Goal: Task Accomplishment & Management: Manage account settings

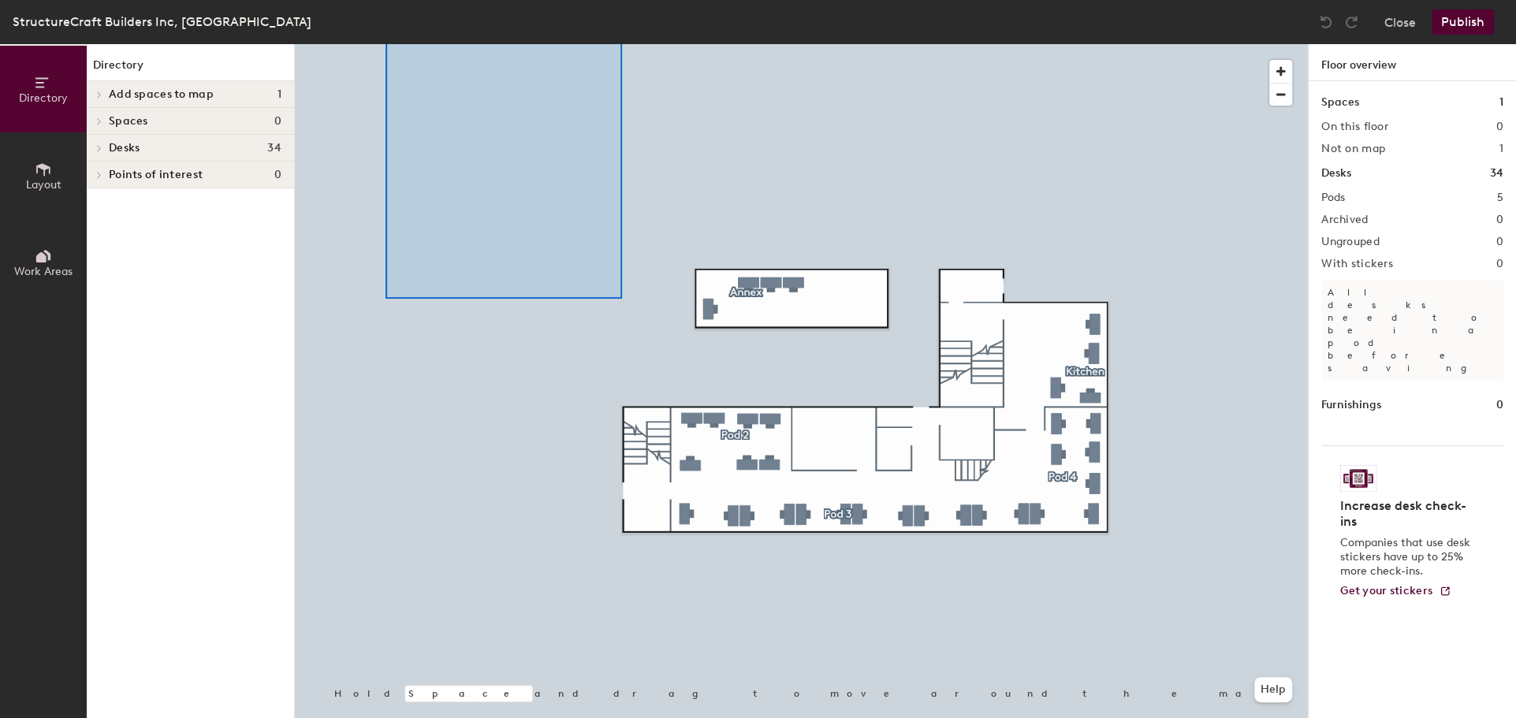
click at [381, 0] on html "Skip navigation Schedule Office People Analytics Visits Deliveries Services Man…" at bounding box center [758, 359] width 1516 height 718
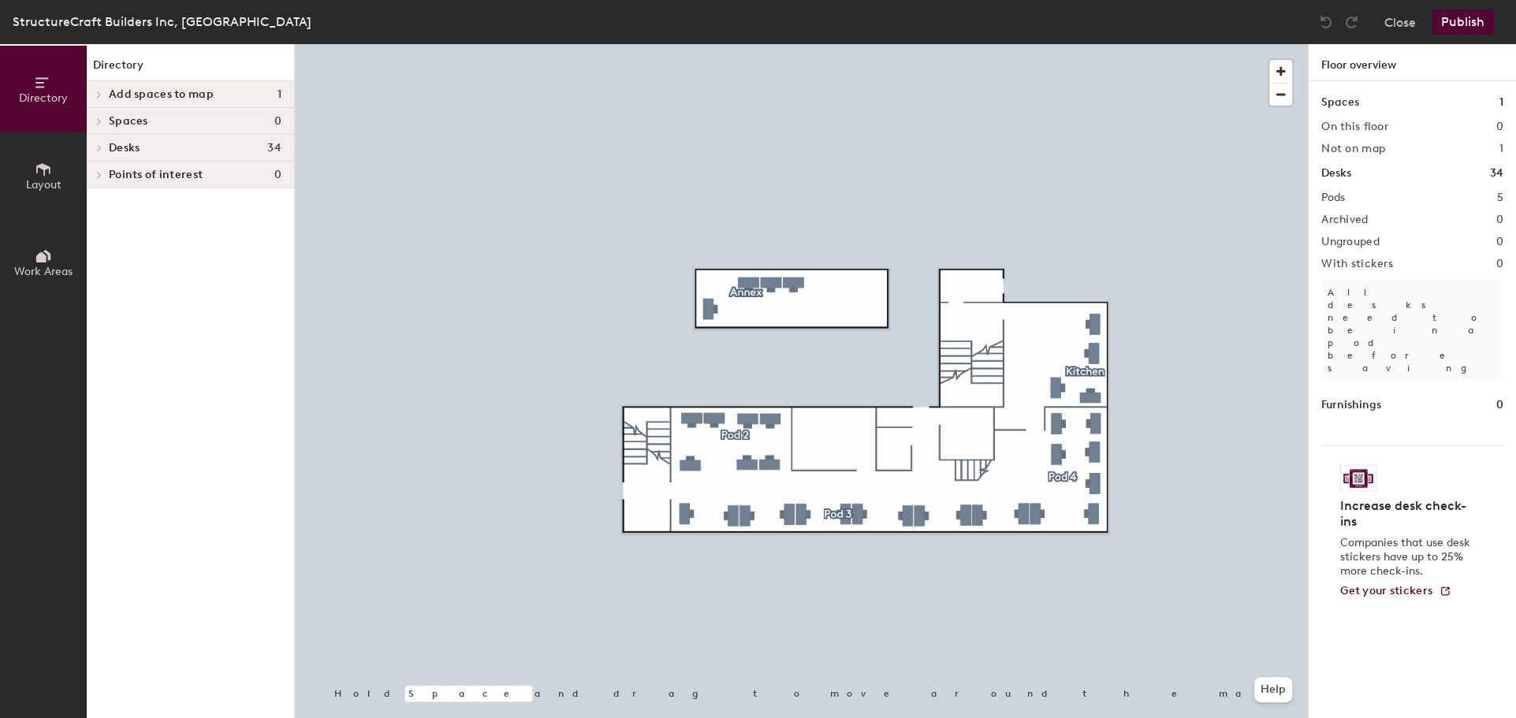
click at [656, 44] on div at bounding box center [801, 44] width 1013 height 0
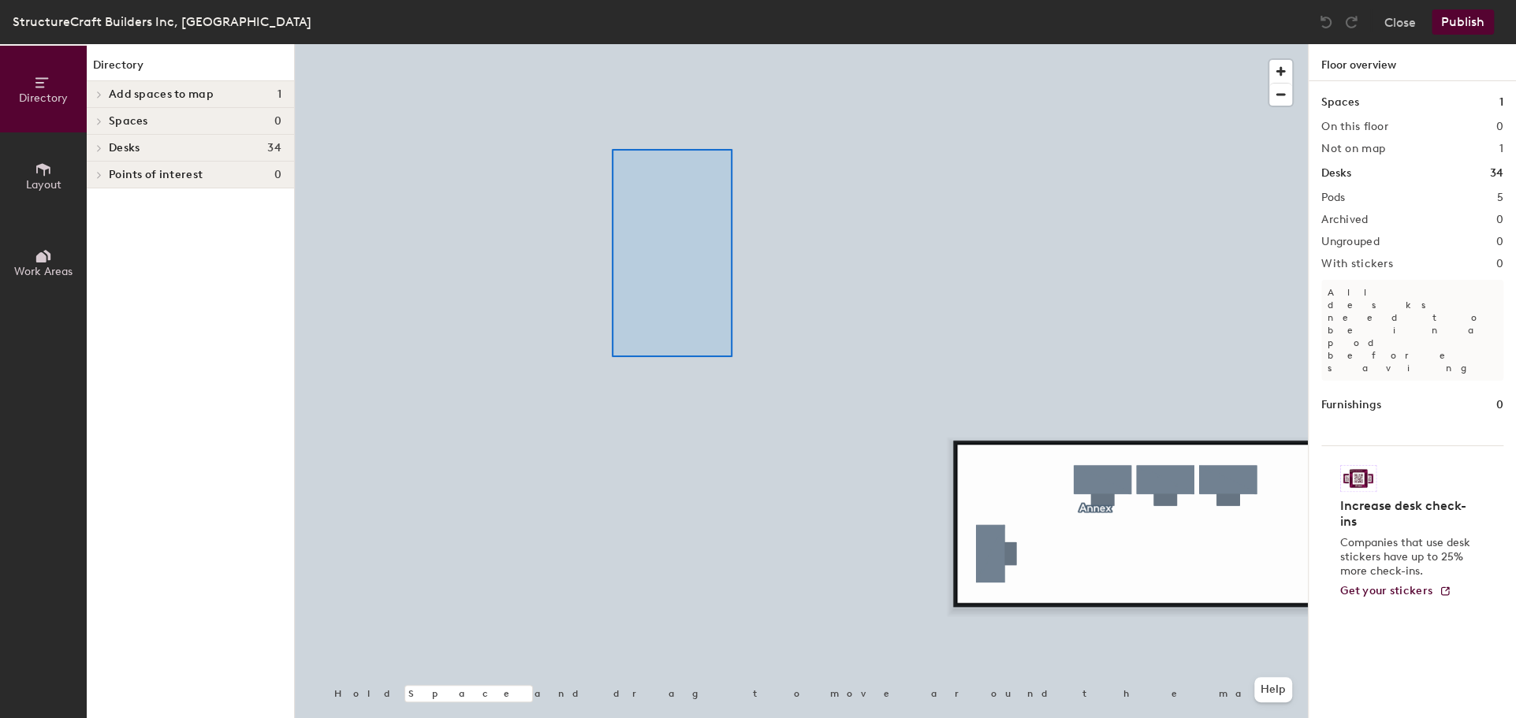
click at [612, 44] on div at bounding box center [801, 44] width 1013 height 0
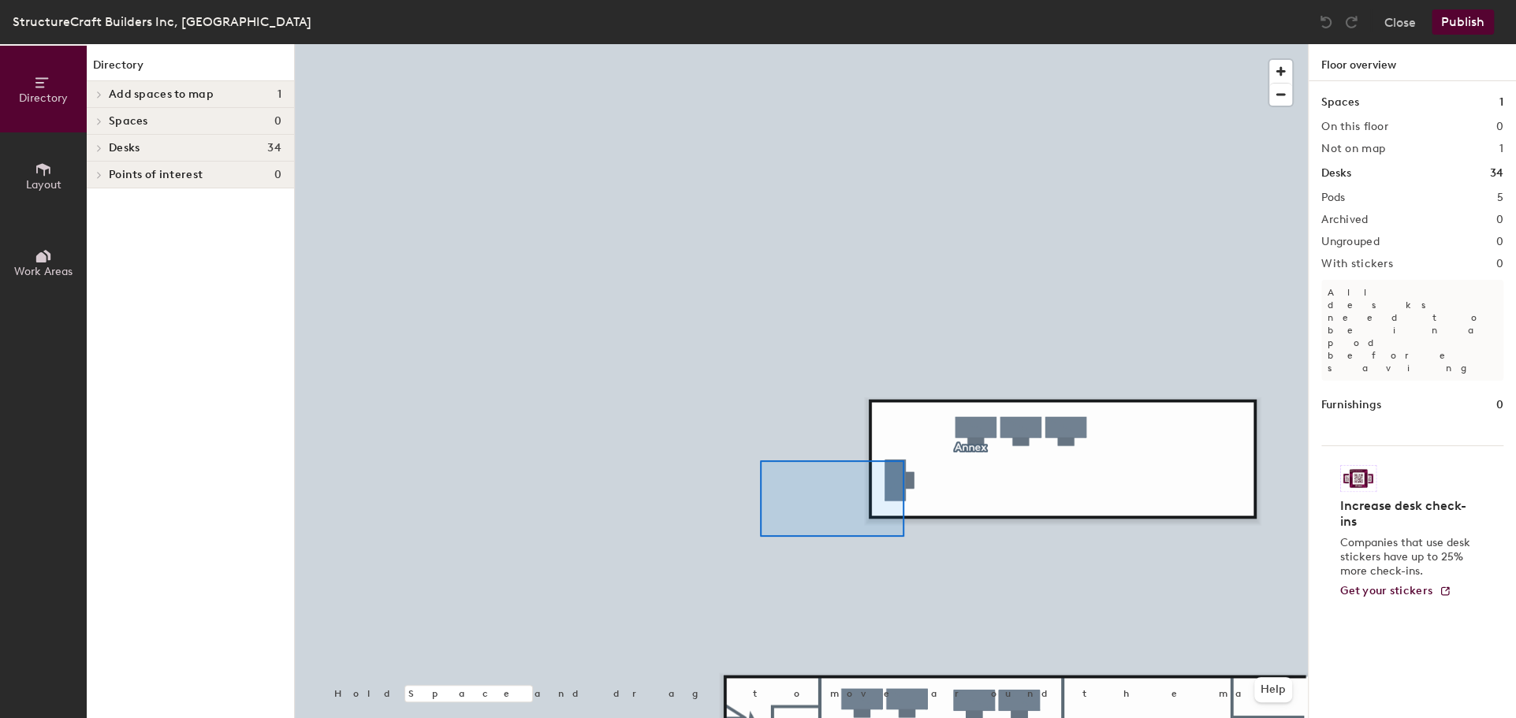
click at [760, 44] on div at bounding box center [801, 44] width 1013 height 0
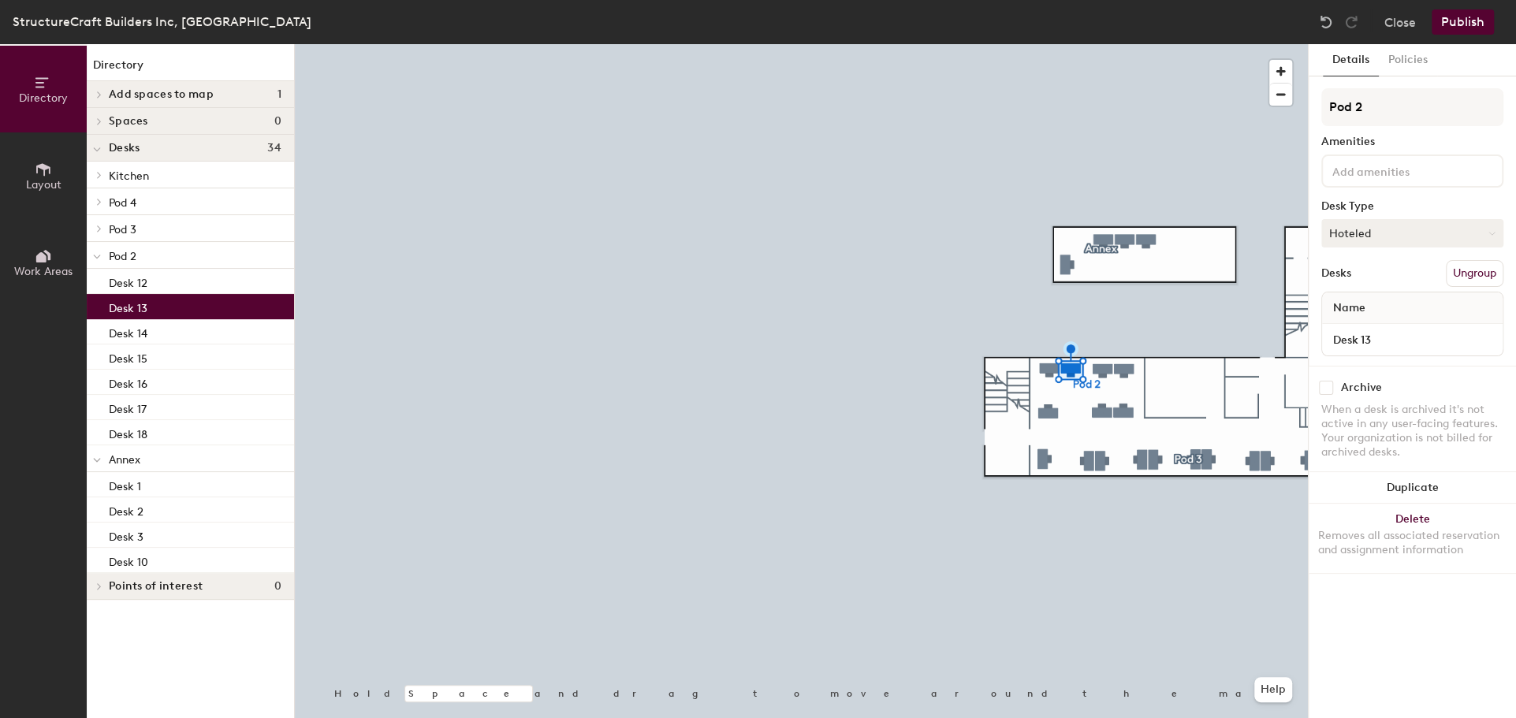
click at [1358, 231] on button "Hoteled" at bounding box center [1412, 233] width 182 height 28
click at [1351, 279] on div "Assigned" at bounding box center [1401, 282] width 158 height 24
click at [1460, 20] on button "Publish" at bounding box center [1462, 21] width 62 height 25
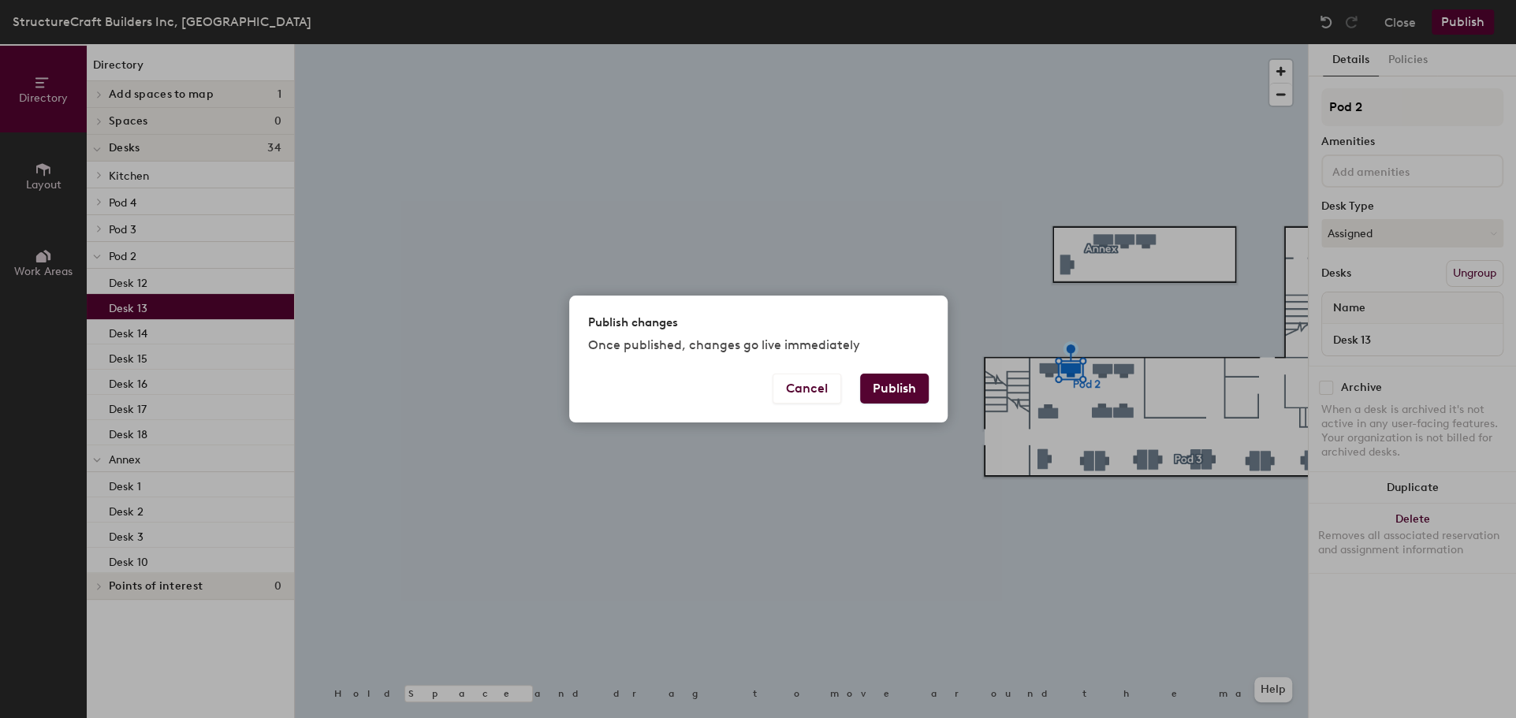
click at [885, 385] on button "Publish" at bounding box center [894, 389] width 69 height 30
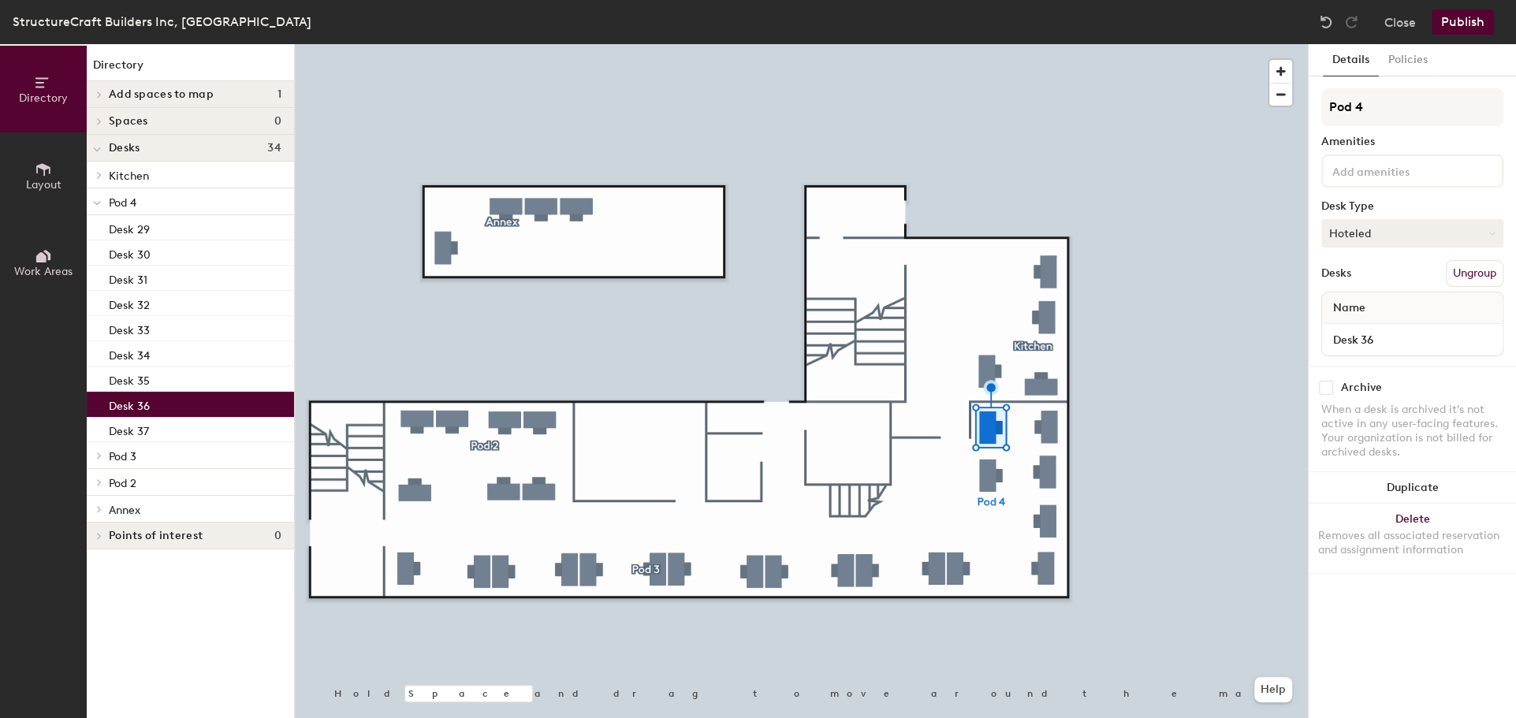
click at [1353, 230] on button "Hoteled" at bounding box center [1412, 233] width 182 height 28
click at [1345, 282] on div "Assigned" at bounding box center [1401, 282] width 158 height 24
click at [1047, 44] on div at bounding box center [801, 44] width 1013 height 0
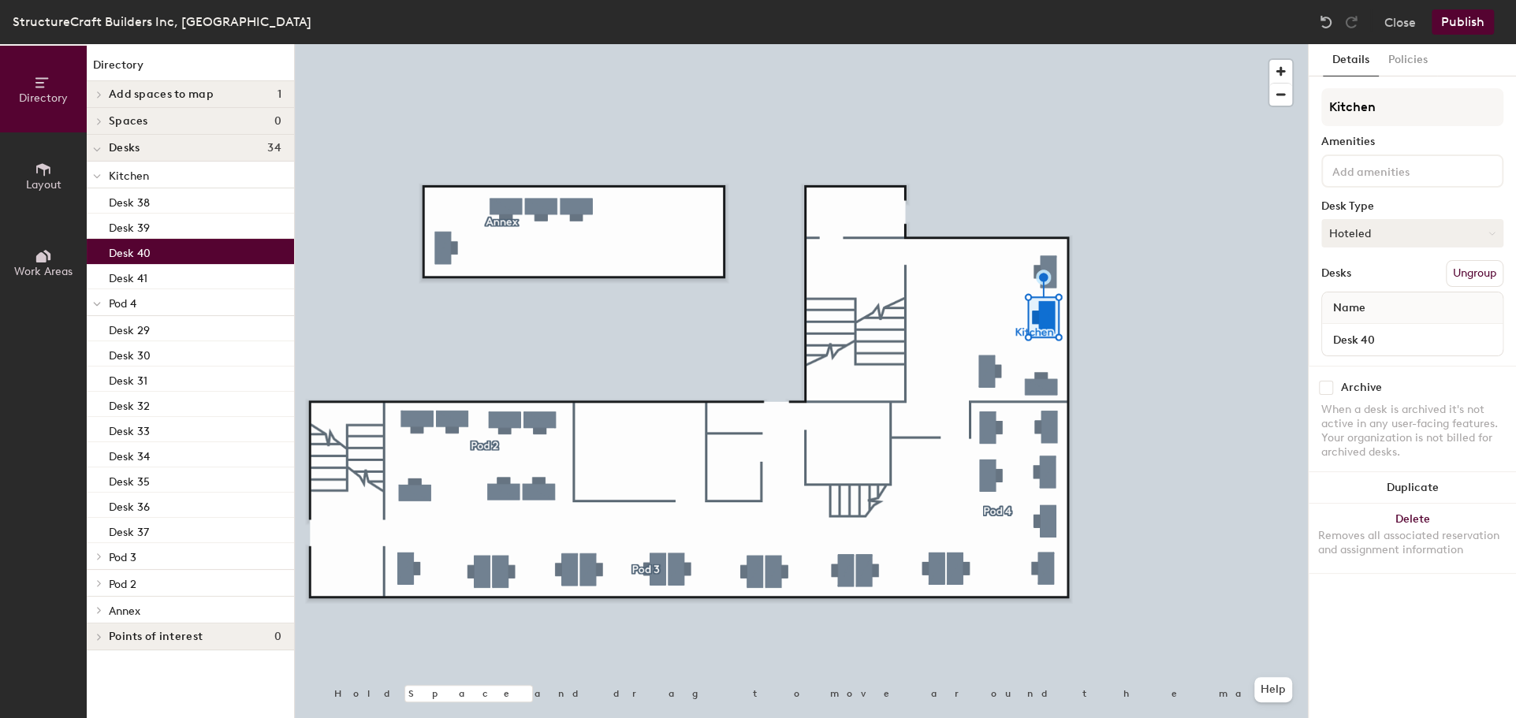
click at [1389, 229] on button "Hoteled" at bounding box center [1412, 233] width 182 height 28
click at [1369, 285] on div "Assigned" at bounding box center [1401, 282] width 158 height 24
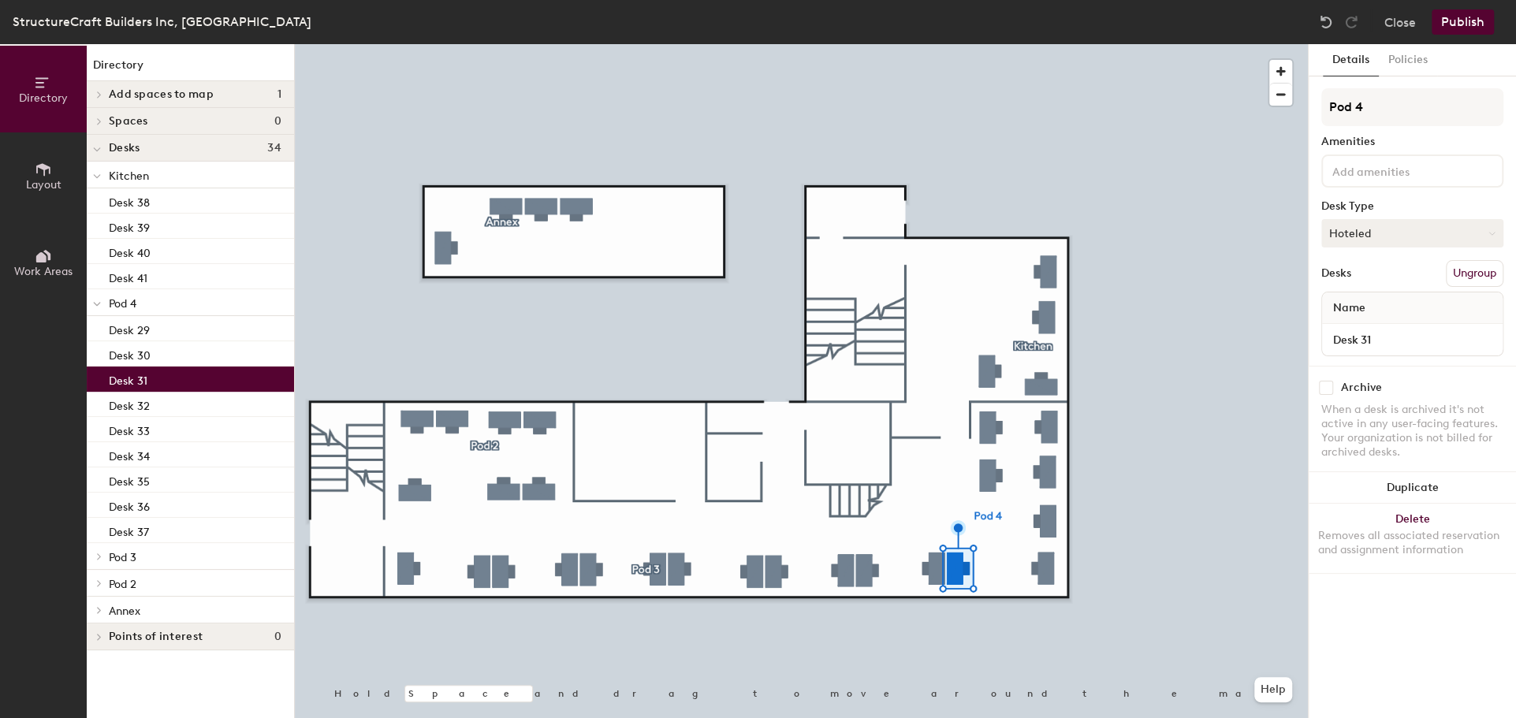
click at [1365, 228] on button "Hoteled" at bounding box center [1412, 233] width 182 height 28
click at [1355, 274] on div "Assigned" at bounding box center [1401, 282] width 158 height 24
click at [1456, 24] on button "Publish" at bounding box center [1462, 21] width 62 height 25
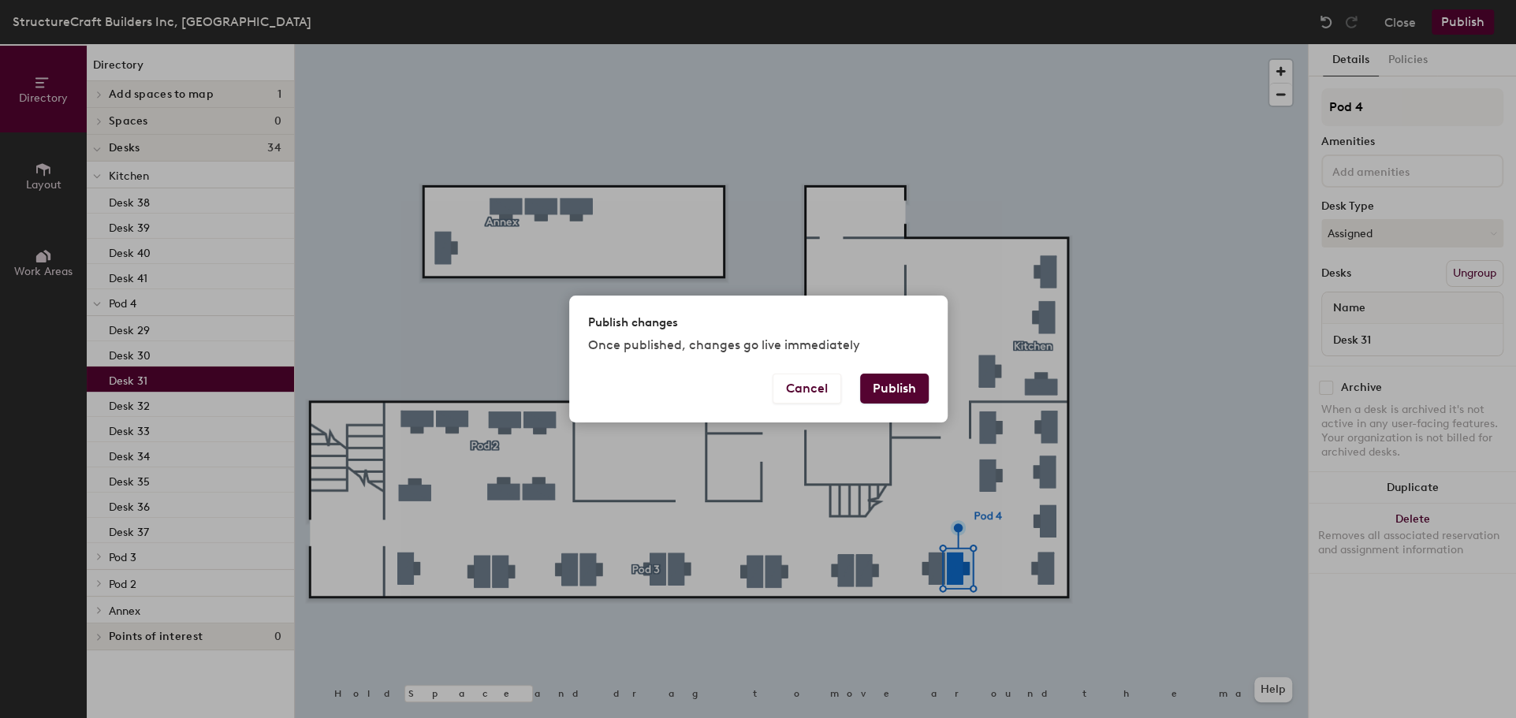
click at [911, 379] on button "Publish" at bounding box center [894, 389] width 69 height 30
